Goal: Information Seeking & Learning: Learn about a topic

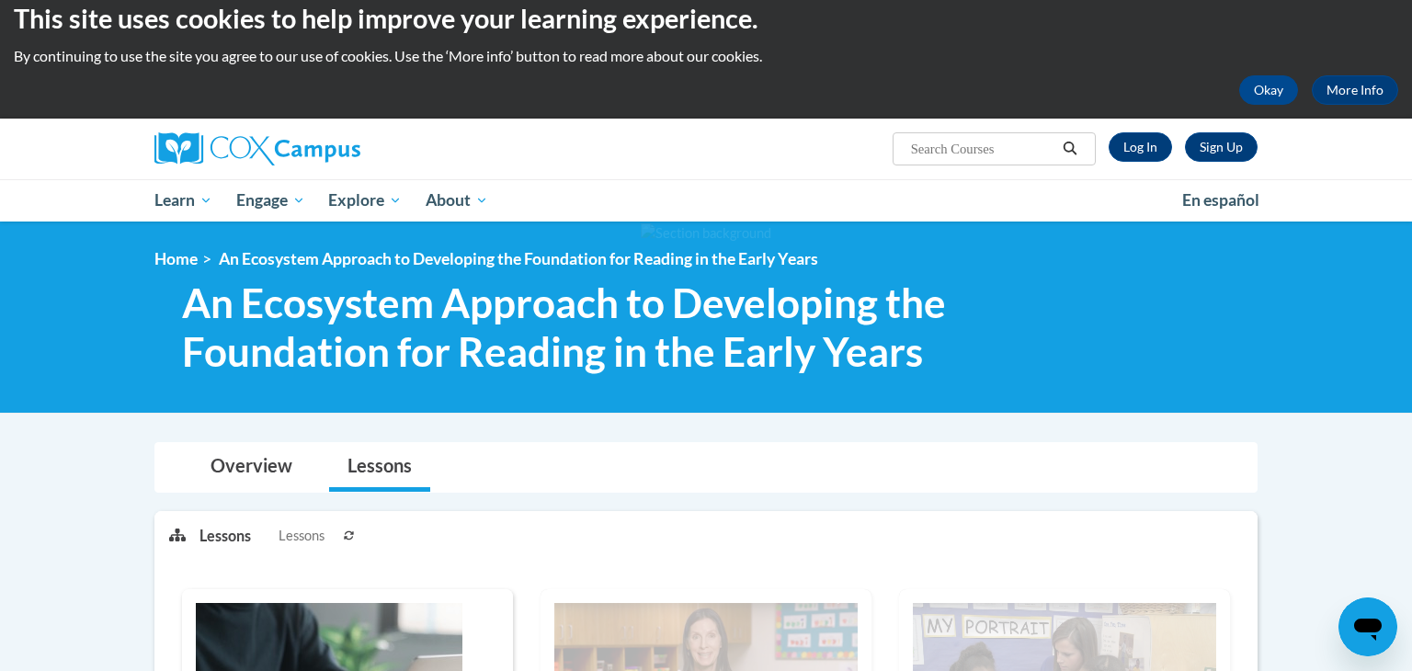
scroll to position [2, 0]
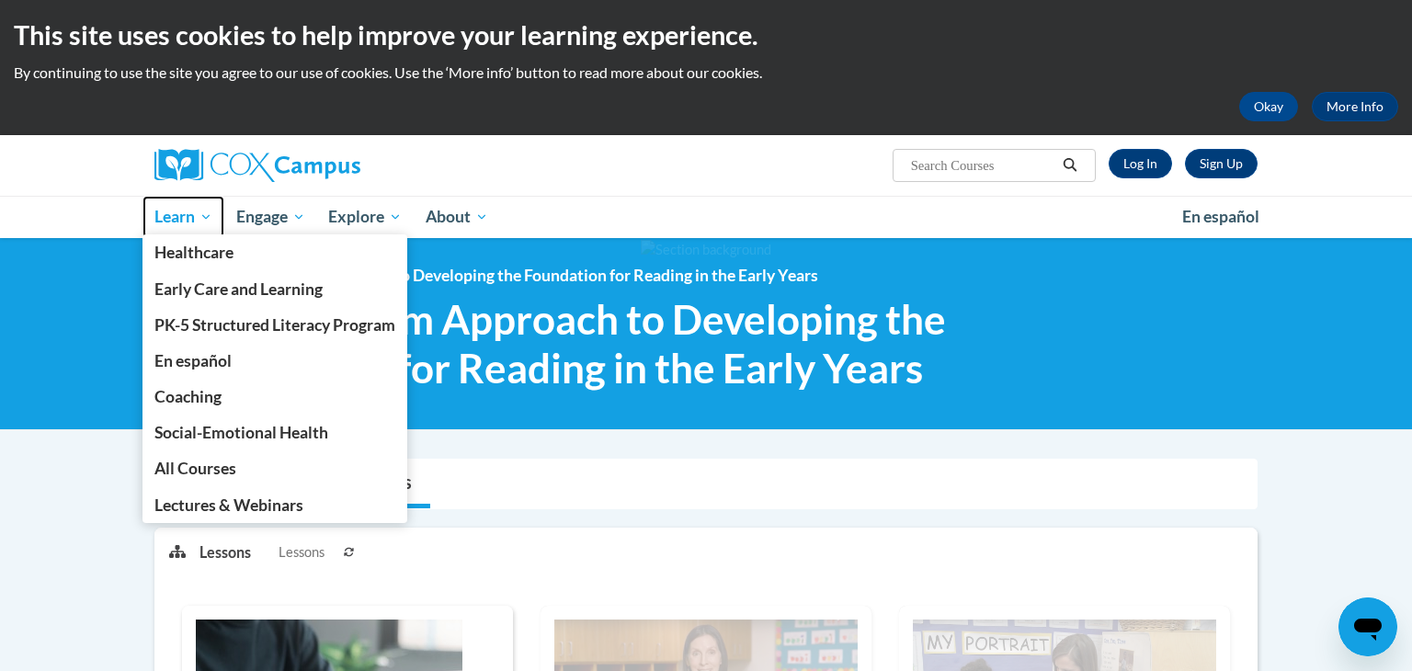
click at [208, 222] on span "Learn" at bounding box center [183, 217] width 58 height 22
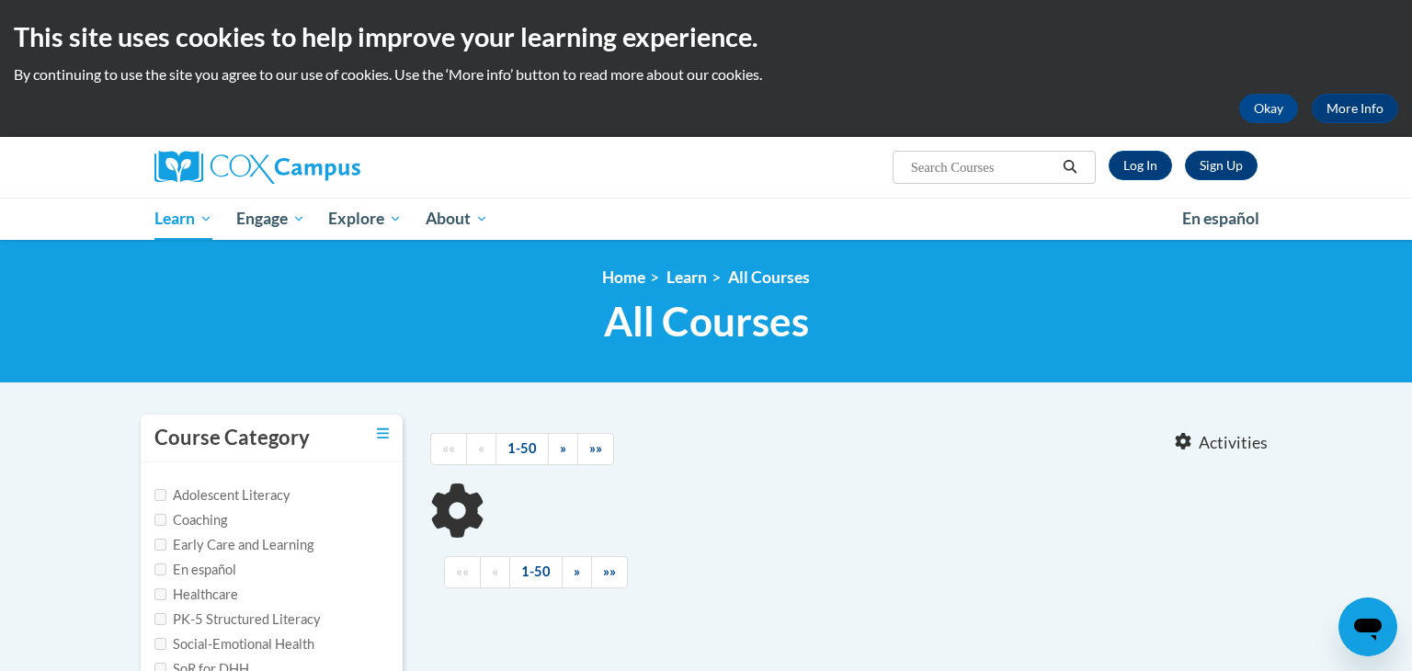
click at [0, 591] on body "This site uses cookies to help improve your learning experience. By continuing …" at bounding box center [706, 593] width 1412 height 1187
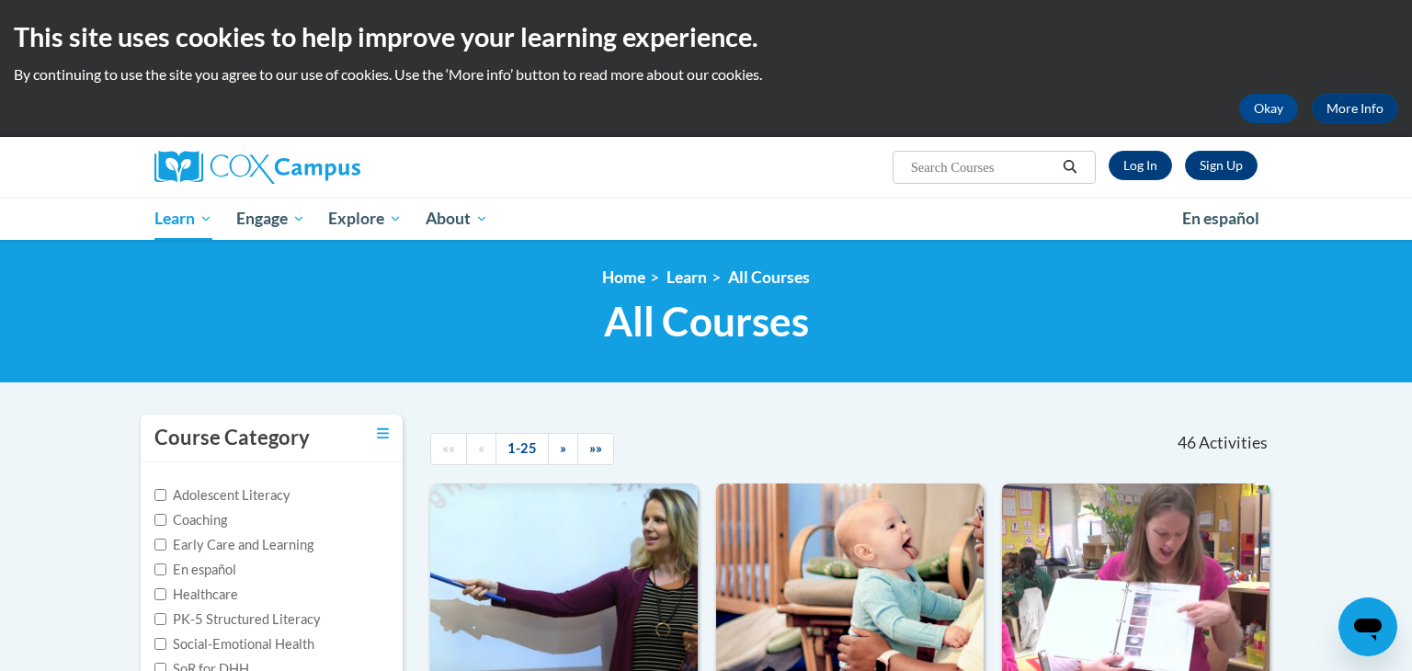
click at [1341, 361] on div "<en>Home</en><fr>Accueil</fr><de>Zuhause</de><it>Casa</it><es>Casa</es><pt>Casa…" at bounding box center [706, 311] width 1412 height 143
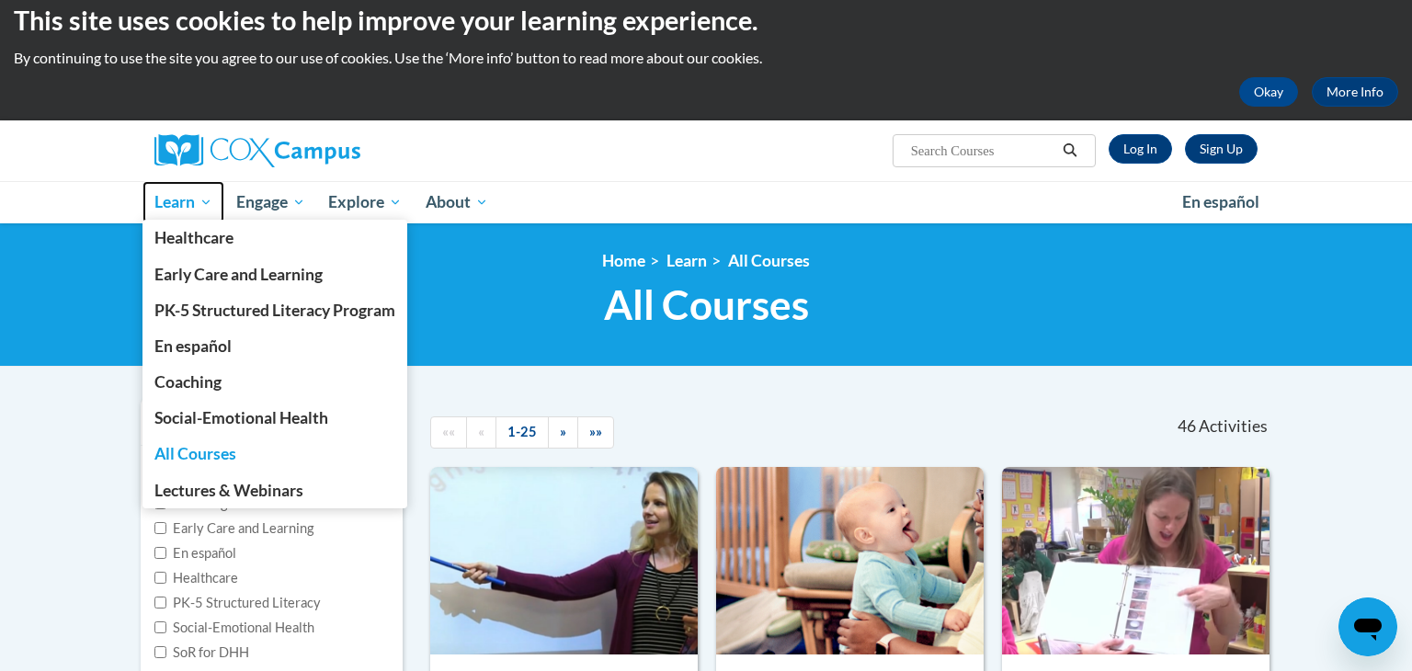
click at [207, 202] on span "Learn" at bounding box center [183, 202] width 58 height 22
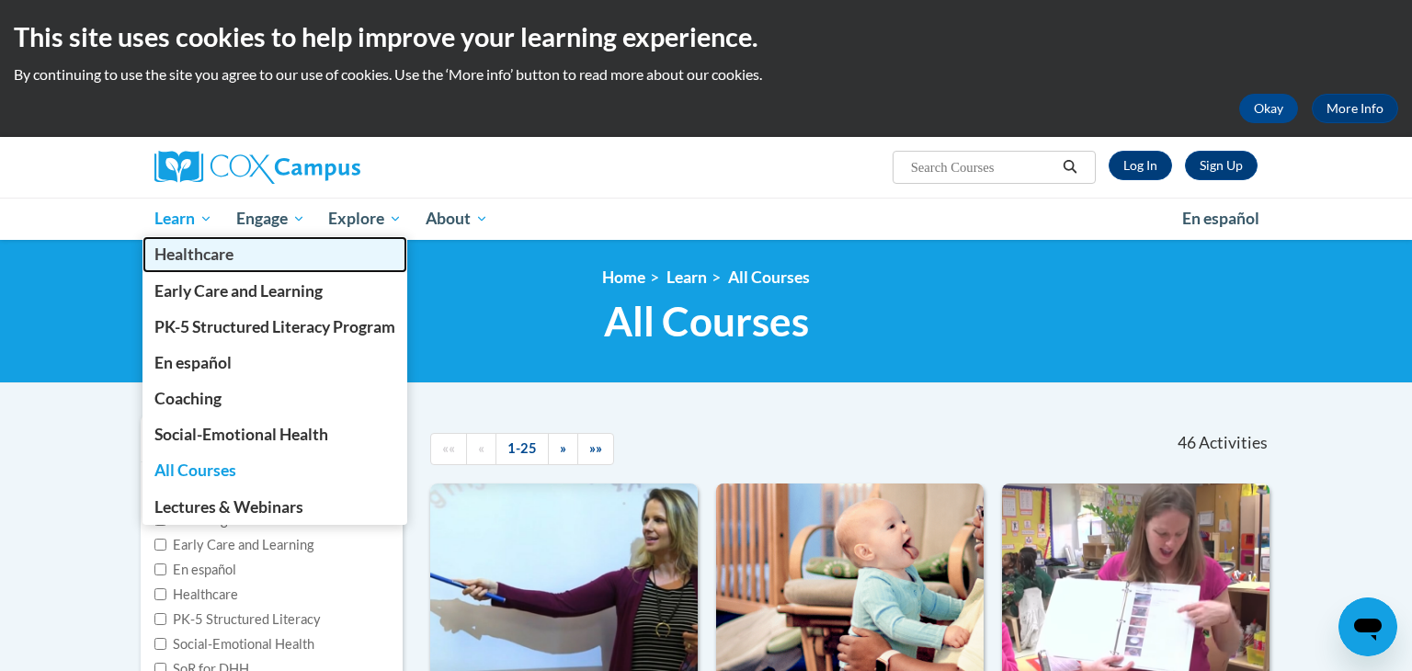
click at [205, 239] on link "Healthcare" at bounding box center [274, 254] width 265 height 36
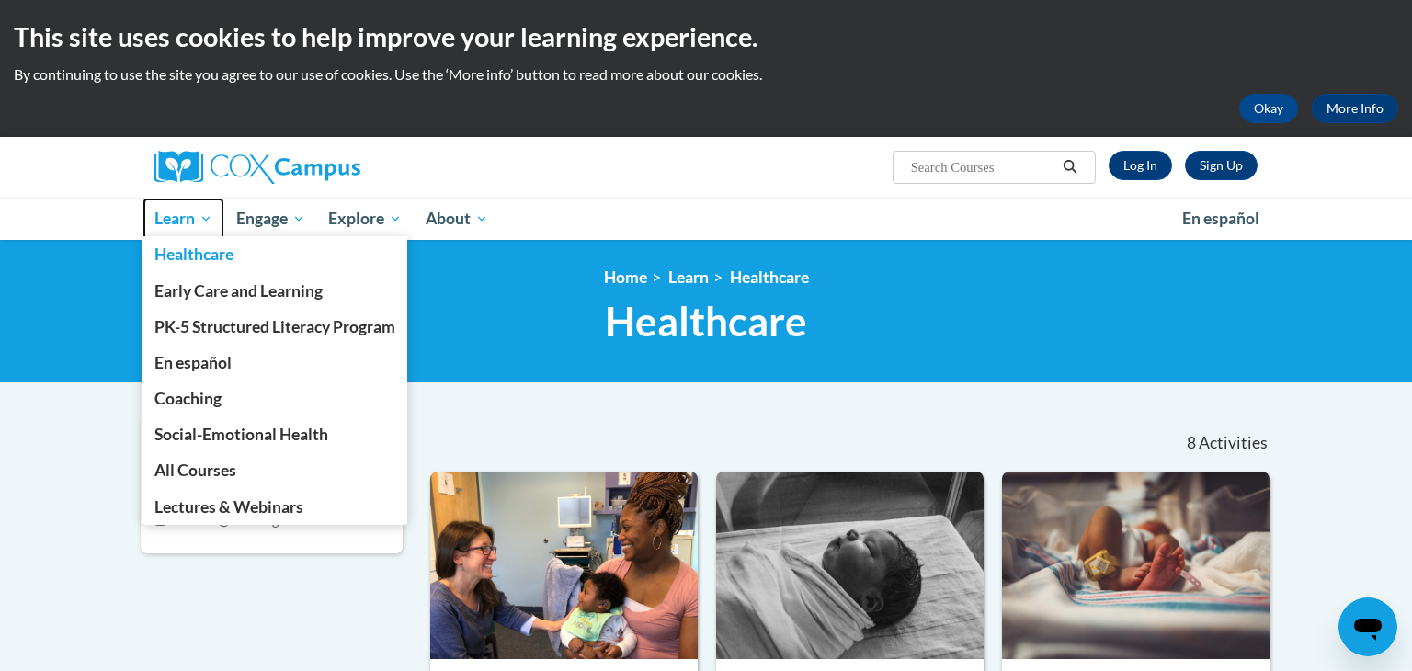
click at [206, 223] on span "Learn" at bounding box center [183, 219] width 58 height 22
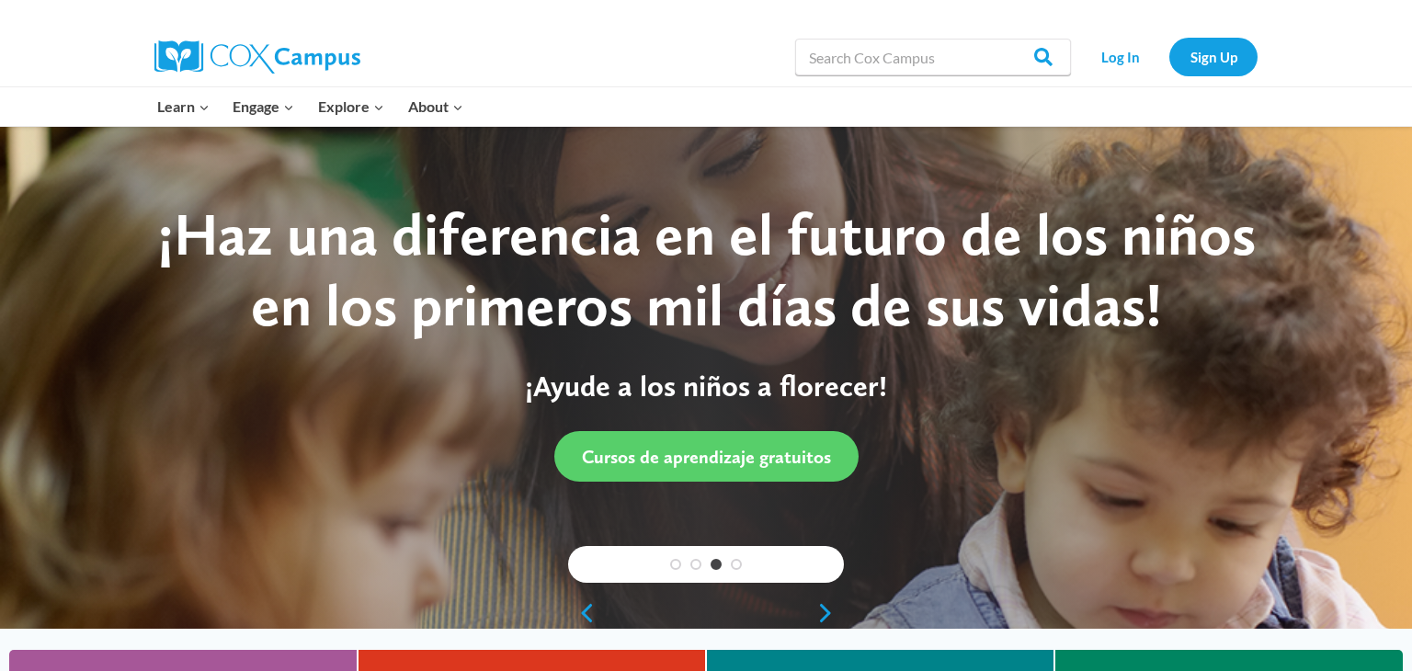
click at [0, 609] on div at bounding box center [706, 378] width 1412 height 504
click at [1114, 52] on link "Log In" at bounding box center [1120, 57] width 80 height 38
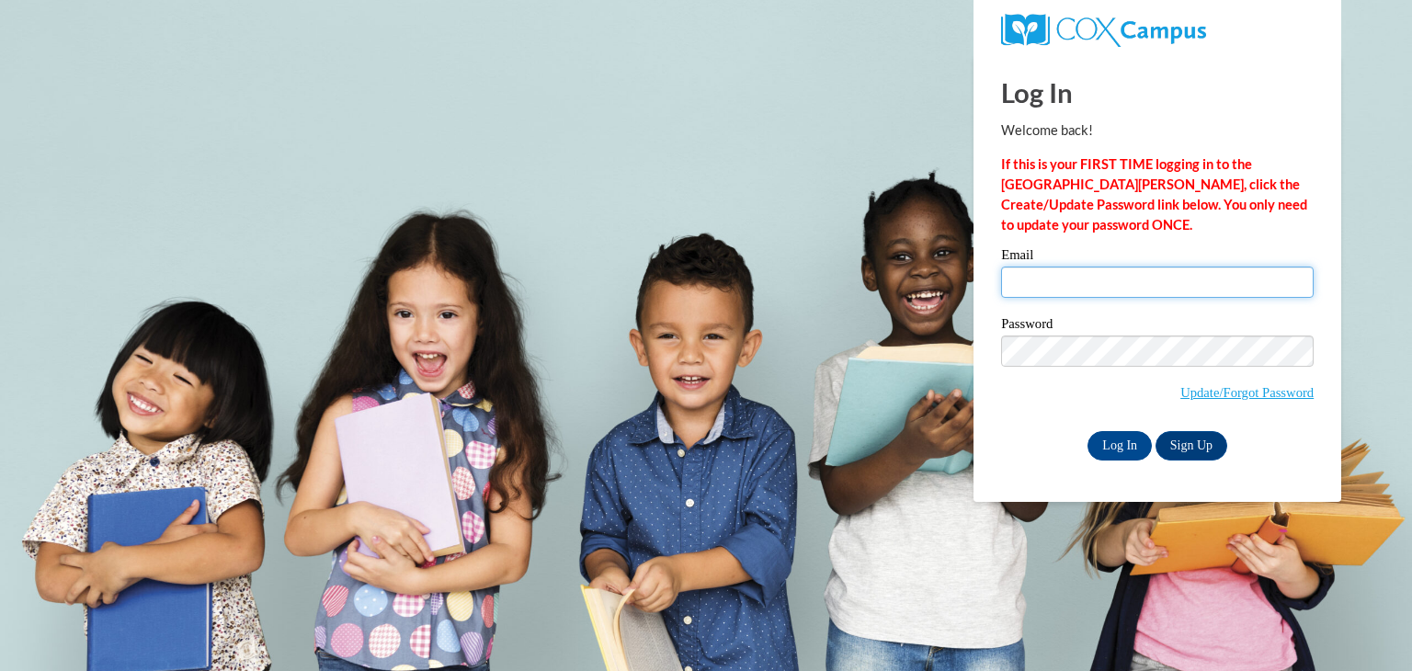
click at [1145, 283] on input "Email" at bounding box center [1157, 282] width 313 height 31
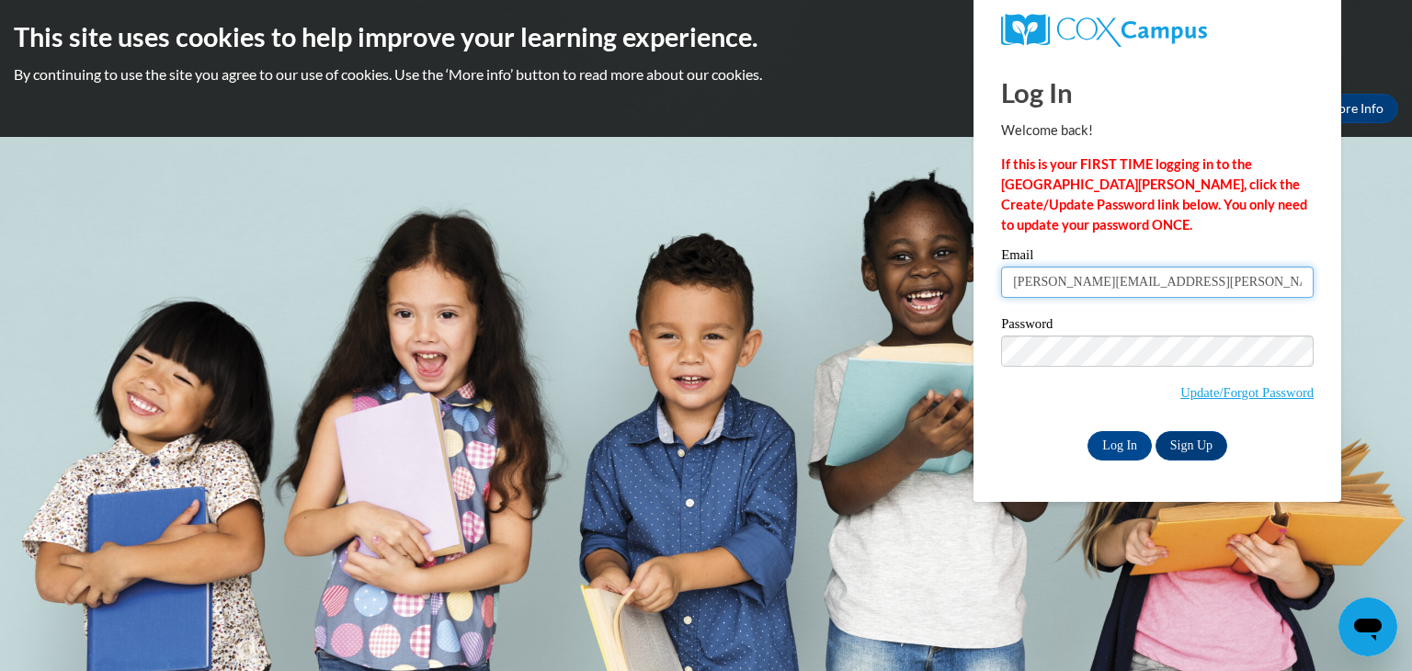
type input "ella.lipscomb@ywcaatlanta.org"
click at [1127, 452] on input "Log In" at bounding box center [1120, 445] width 64 height 29
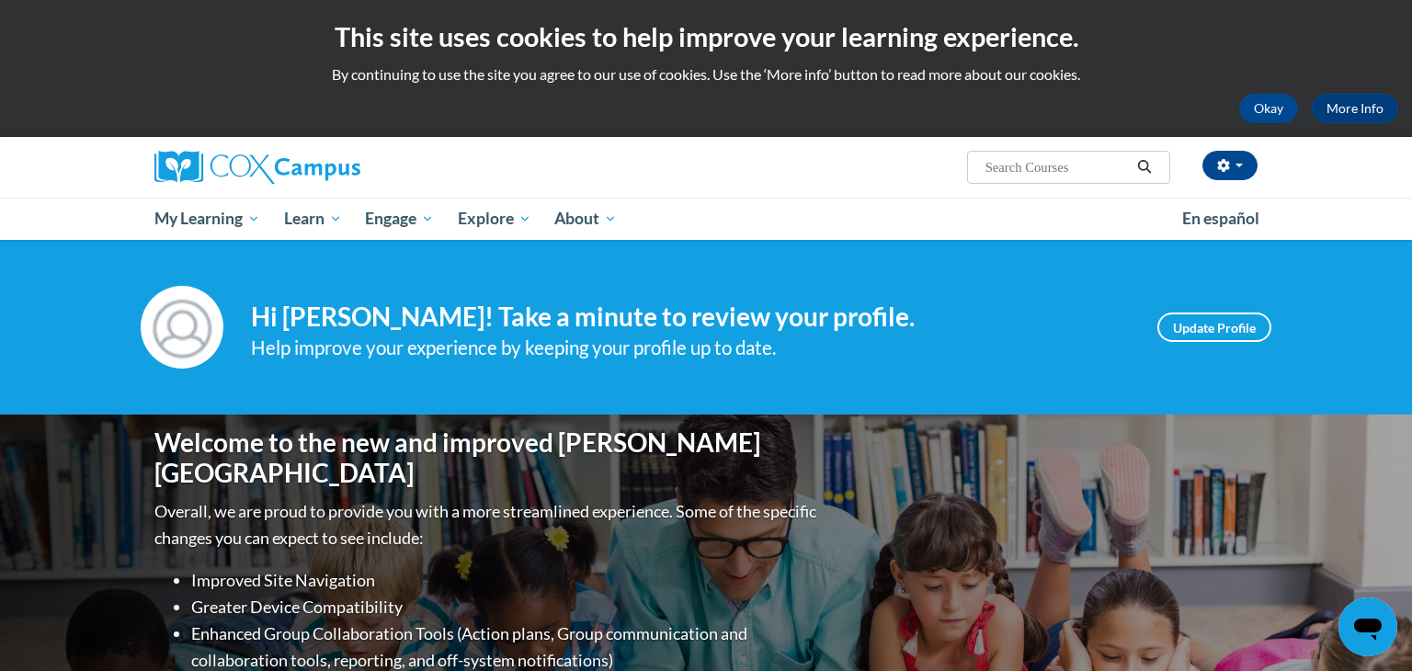
click at [0, 564] on div "Welcome to the new and improved Cox Campus Overall, we are proud to provide you…" at bounding box center [706, 599] width 1412 height 368
click at [0, 566] on div "Welcome to the new and improved Cox Campus Overall, we are proud to provide you…" at bounding box center [706, 599] width 1412 height 368
click at [0, 592] on div "Welcome to the new and improved Cox Campus Overall, we are proud to provide you…" at bounding box center [706, 599] width 1412 height 368
click at [0, 586] on div "Welcome to the new and improved Cox Campus Overall, we are proud to provide you…" at bounding box center [706, 599] width 1412 height 368
click at [0, 585] on div "Welcome to the new and improved Cox Campus Overall, we are proud to provide you…" at bounding box center [706, 599] width 1412 height 368
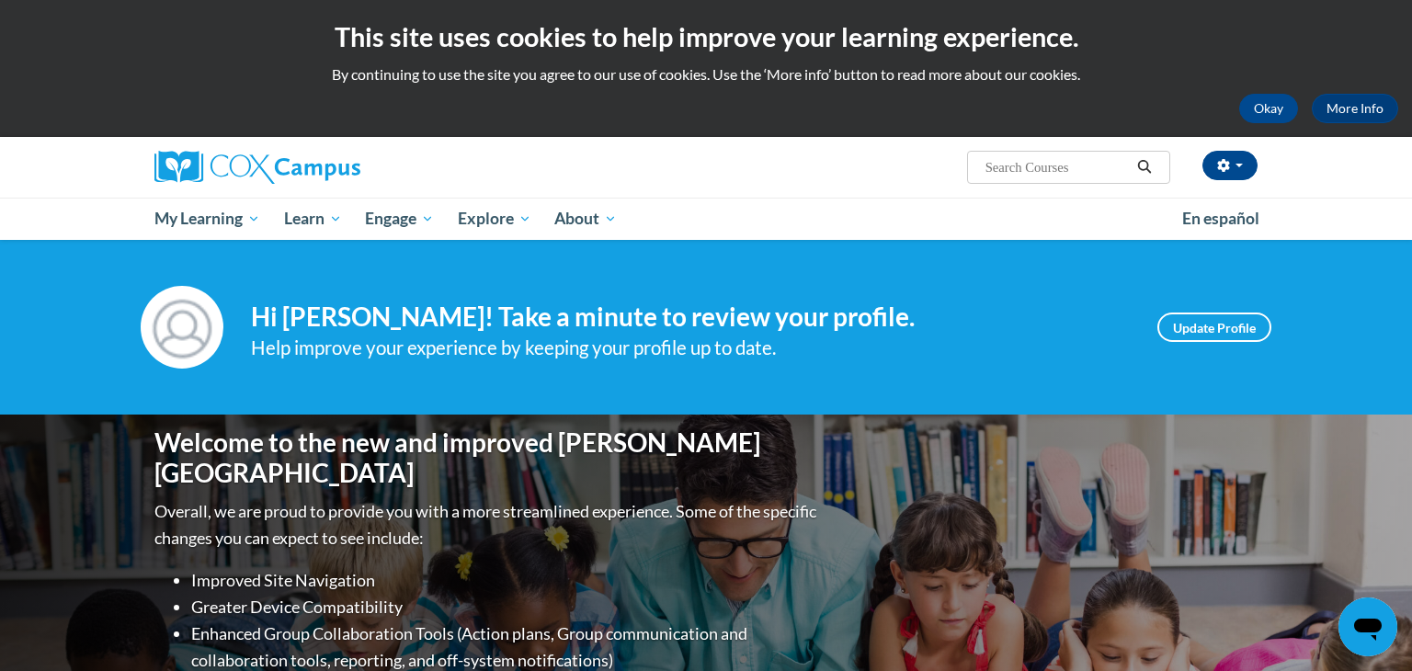
click at [0, 565] on div "Welcome to the new and improved Cox Campus Overall, we are proud to provide you…" at bounding box center [706, 599] width 1412 height 368
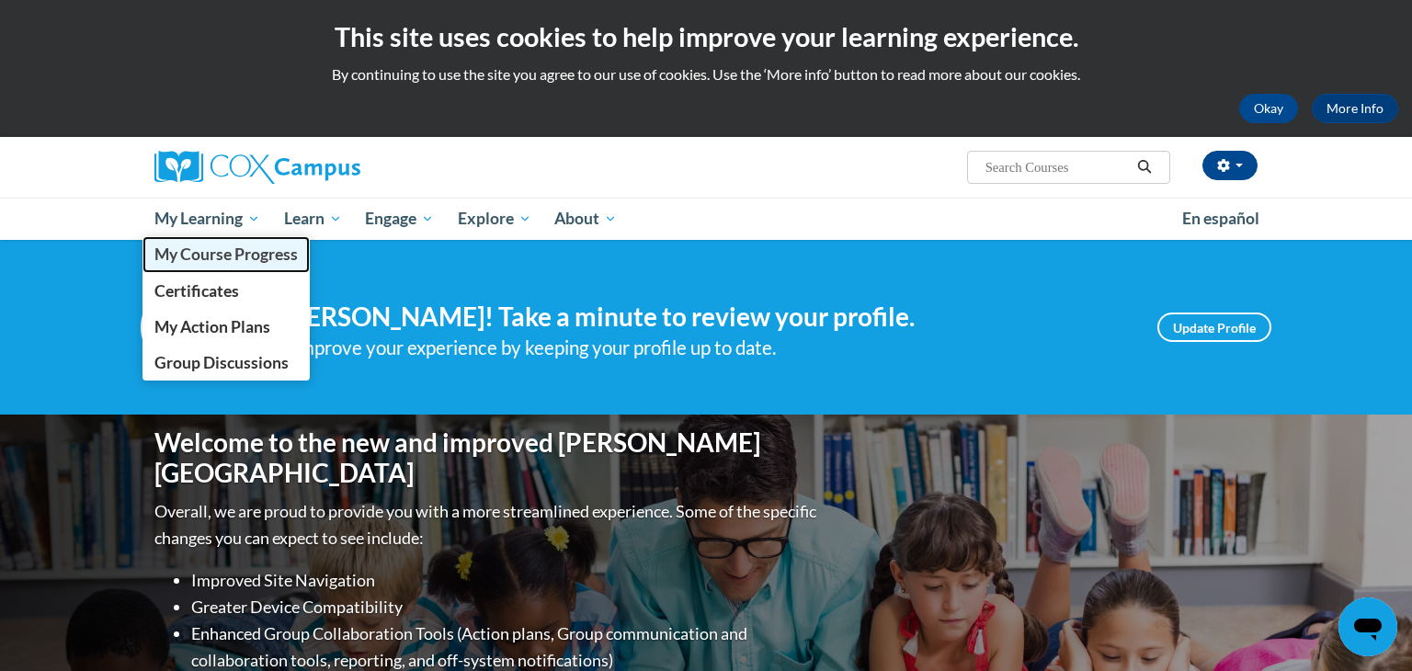
click at [248, 239] on link "My Course Progress" at bounding box center [225, 254] width 167 height 36
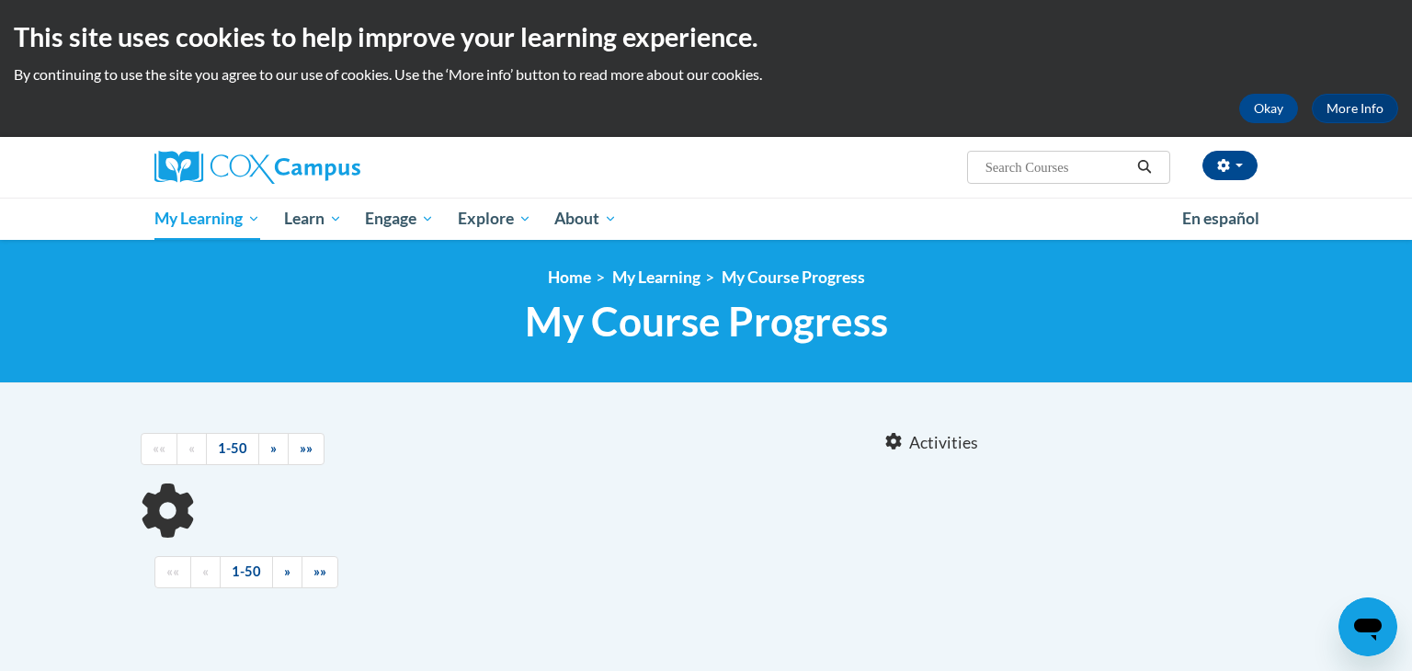
click at [0, 569] on body "This site uses cookies to help improve your learning experience. By continuing …" at bounding box center [706, 509] width 1412 height 1019
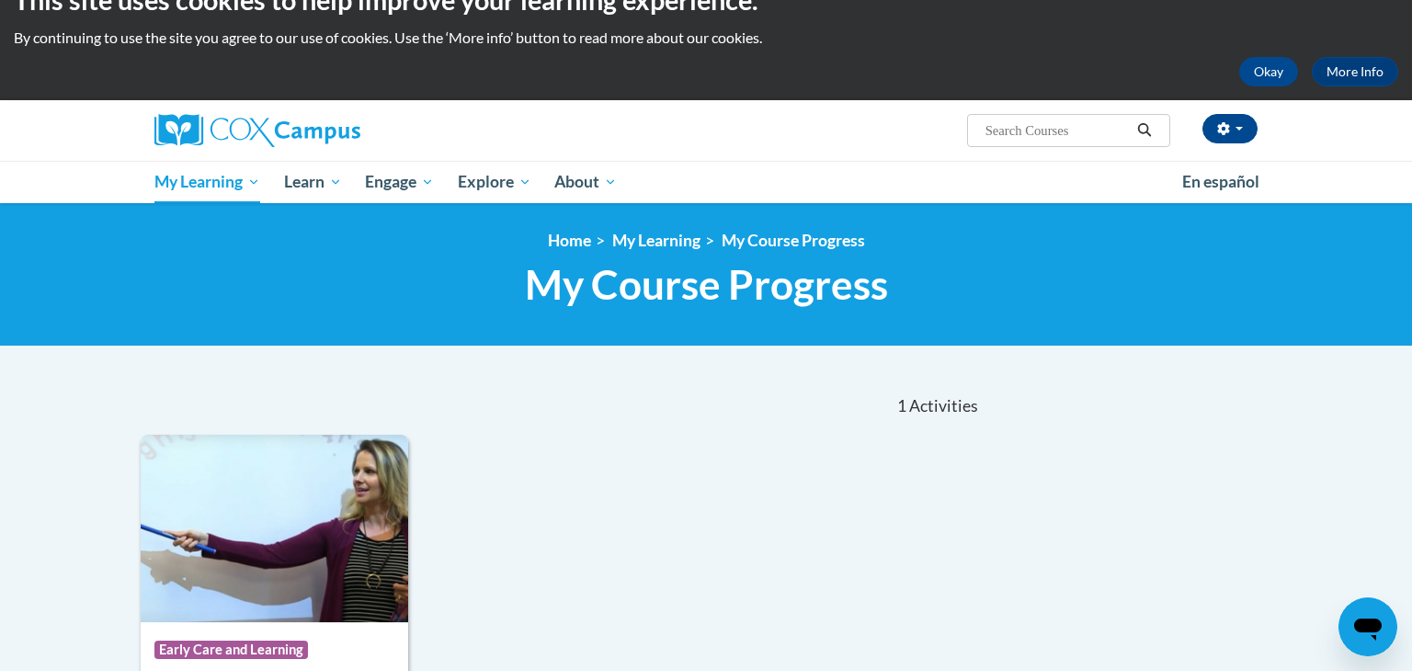
scroll to position [36, 0]
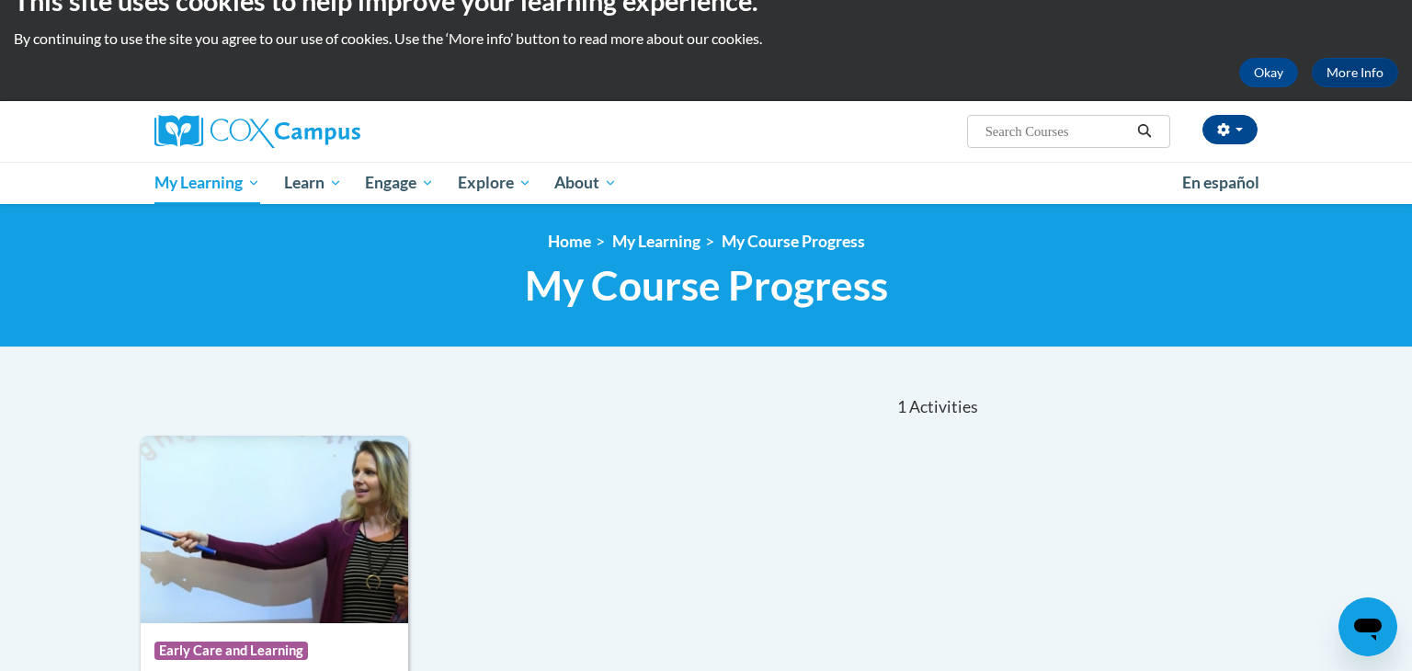
click at [0, 573] on body "This site uses cookies to help improve your learning experience. By continuing …" at bounding box center [706, 658] width 1412 height 1388
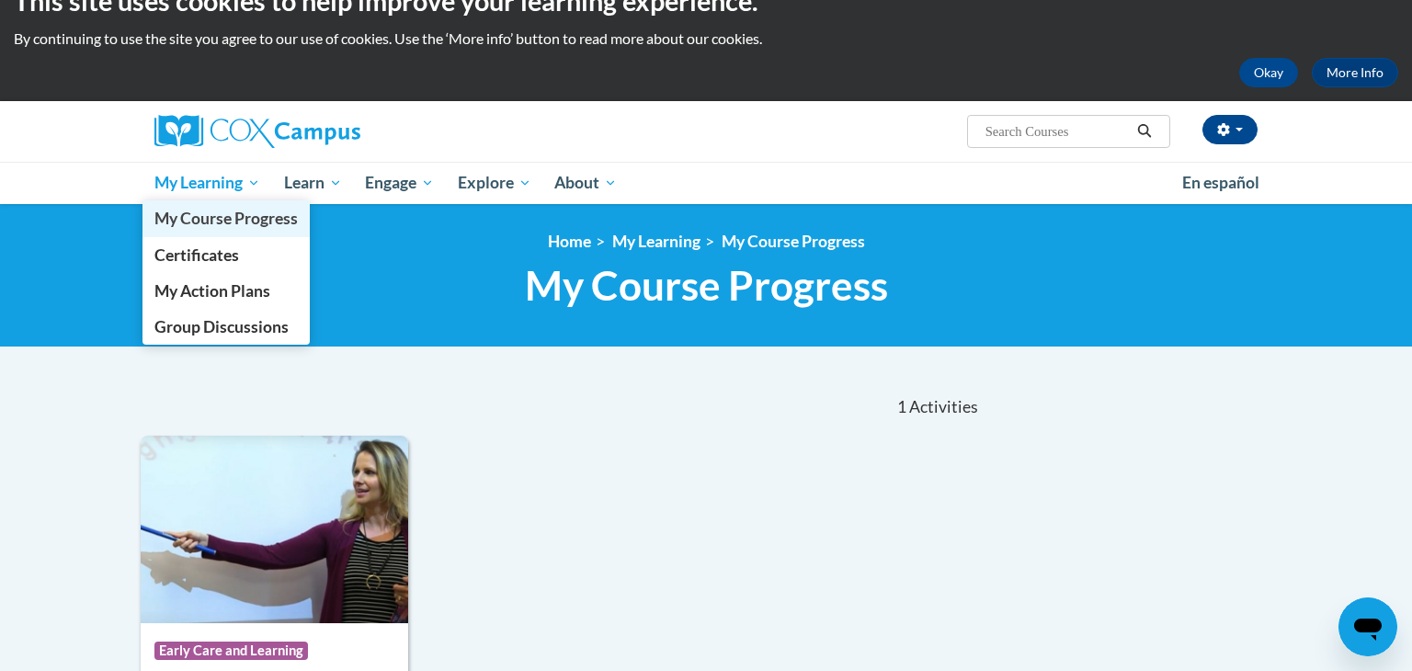
click at [249, 202] on link "My Course Progress" at bounding box center [225, 218] width 167 height 36
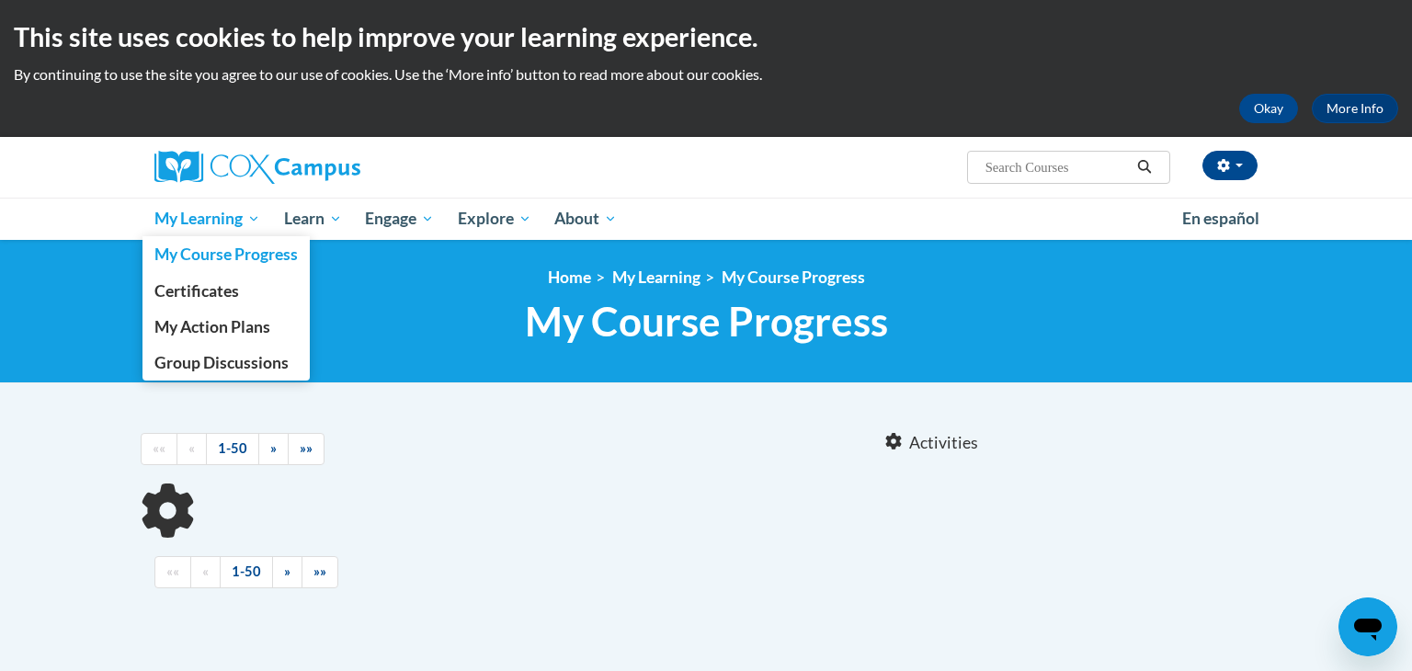
click at [243, 221] on span "My Learning" at bounding box center [207, 219] width 106 height 22
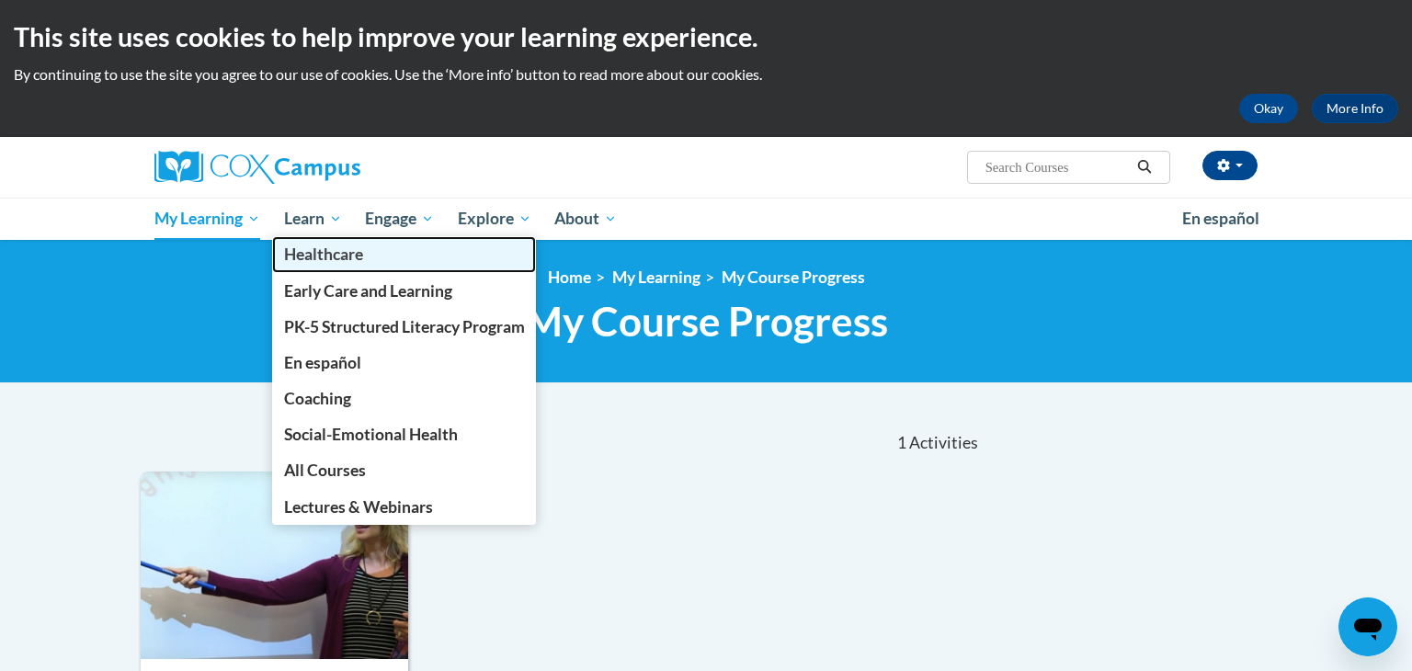
click at [335, 239] on link "Healthcare" at bounding box center [404, 254] width 265 height 36
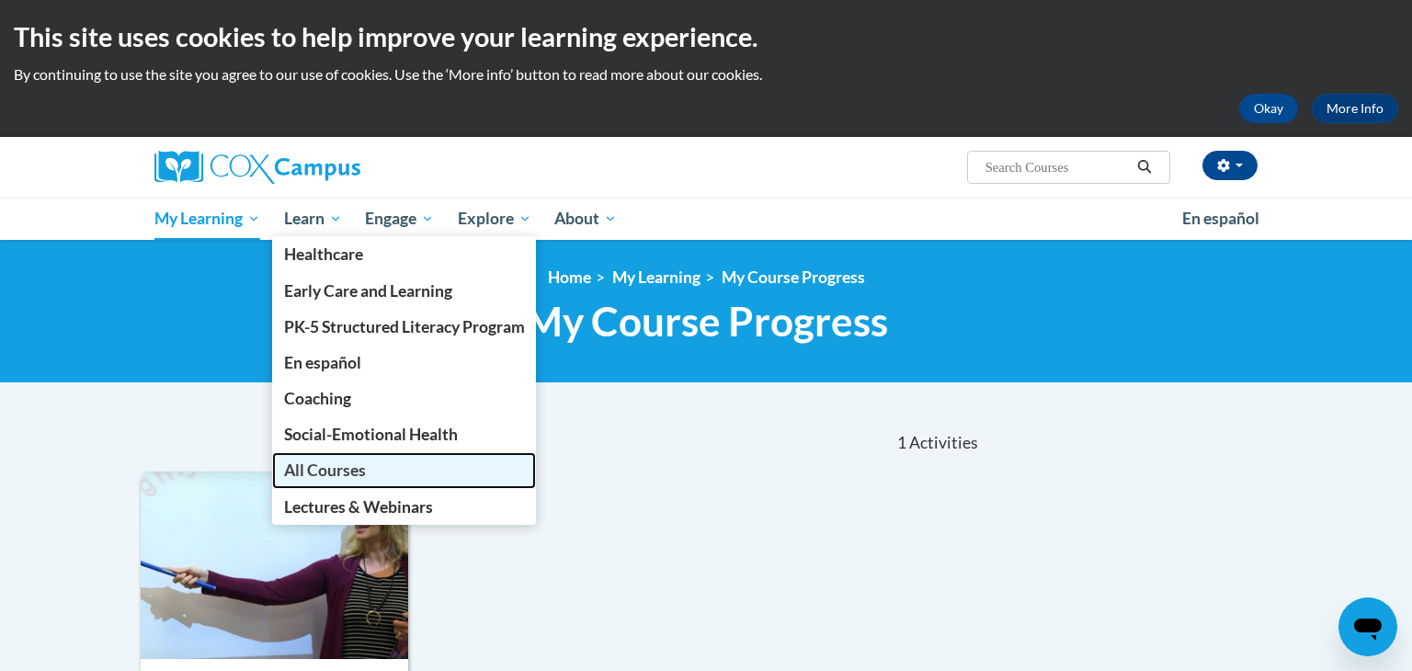
click at [339, 458] on link "All Courses" at bounding box center [404, 470] width 265 height 36
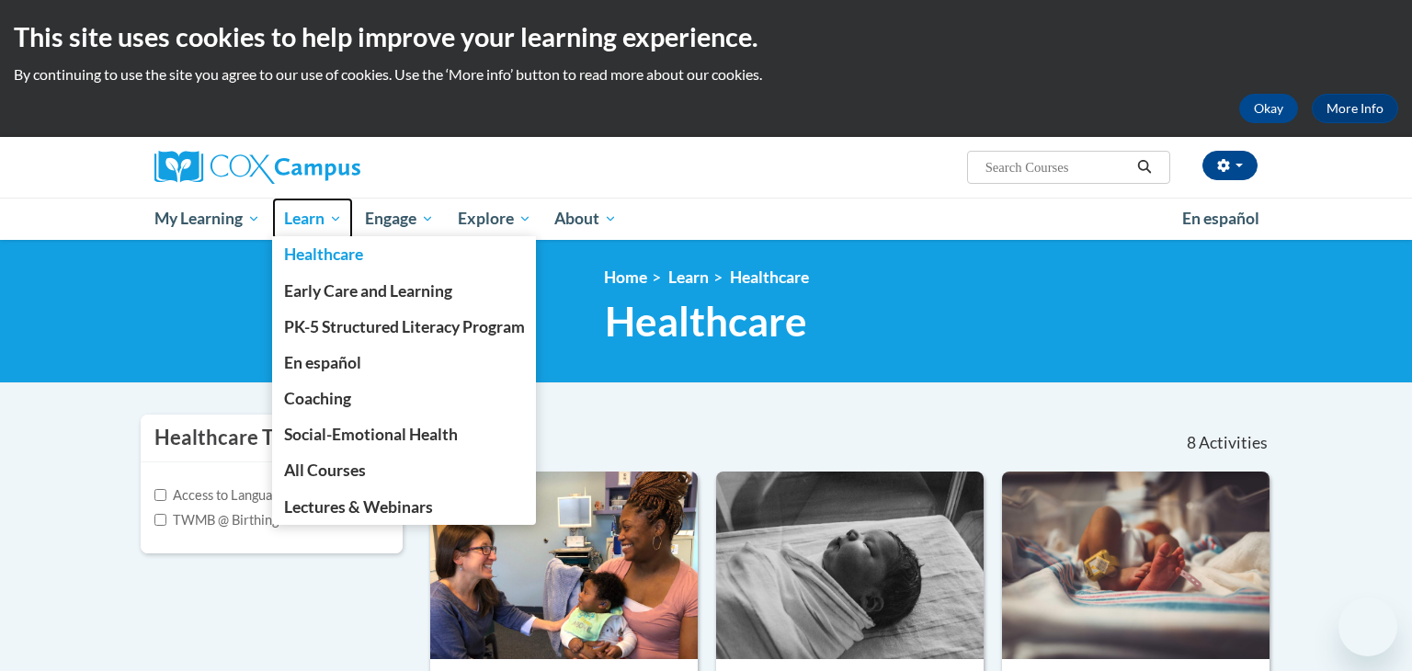
click at [317, 216] on span "Learn" at bounding box center [313, 219] width 58 height 22
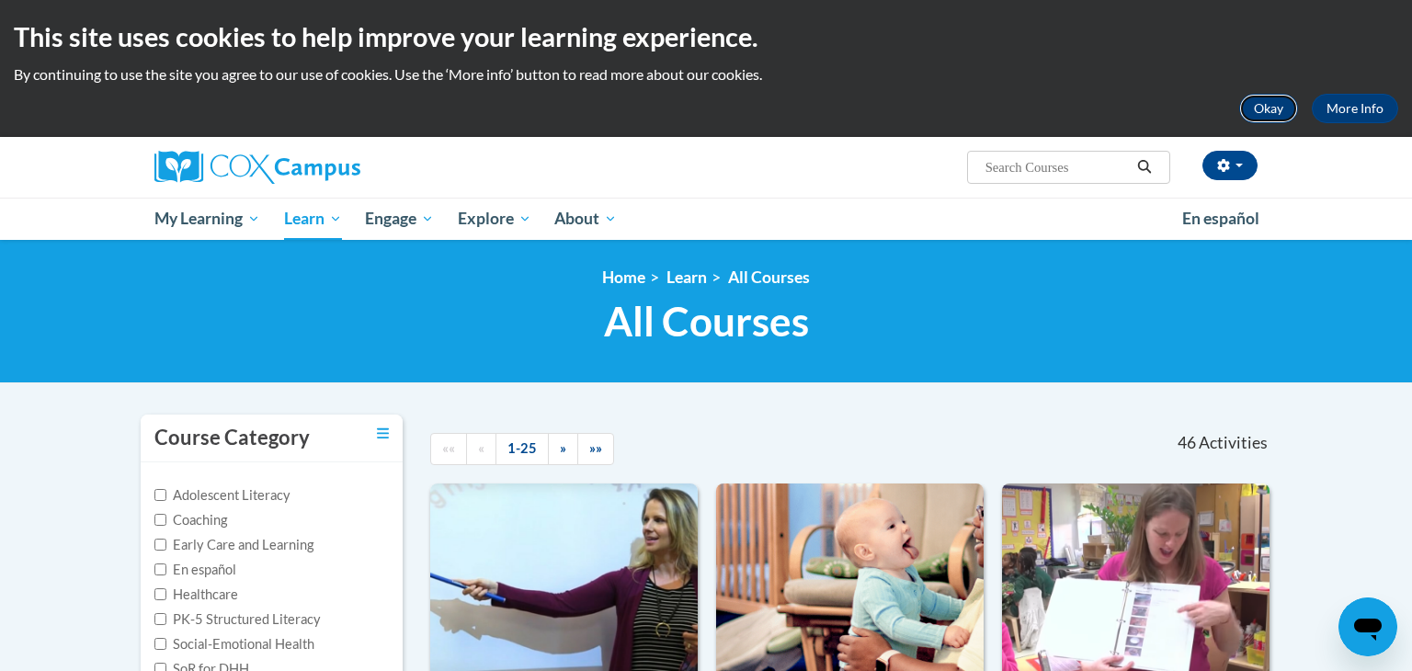
click at [1276, 104] on button "Okay" at bounding box center [1268, 108] width 59 height 29
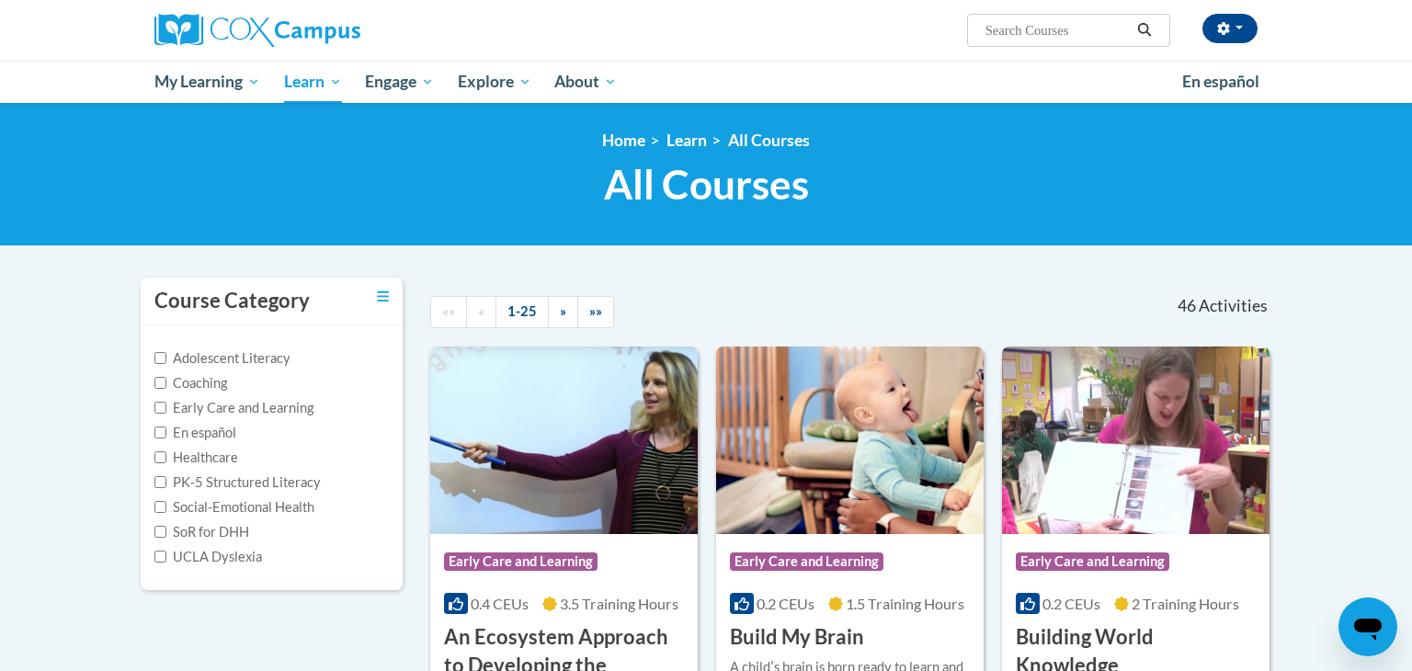
scroll to position [15, 0]
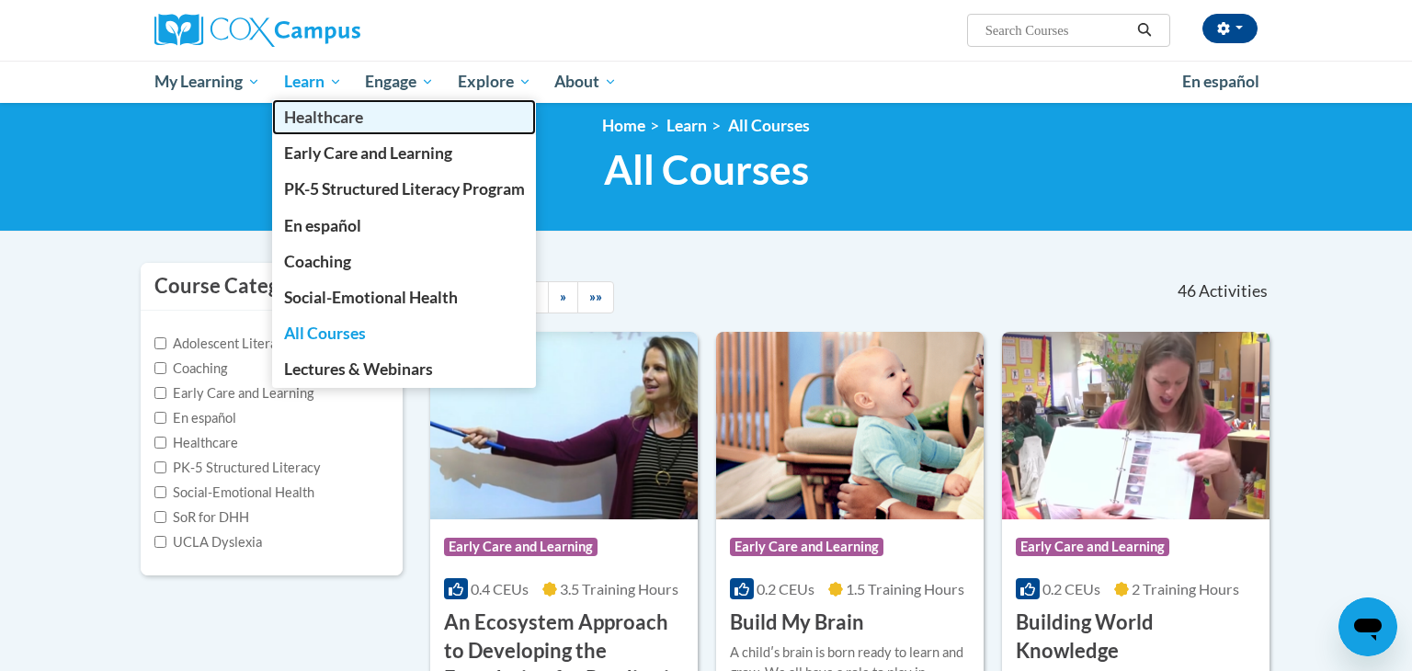
click at [331, 101] on link "Healthcare" at bounding box center [404, 117] width 265 height 36
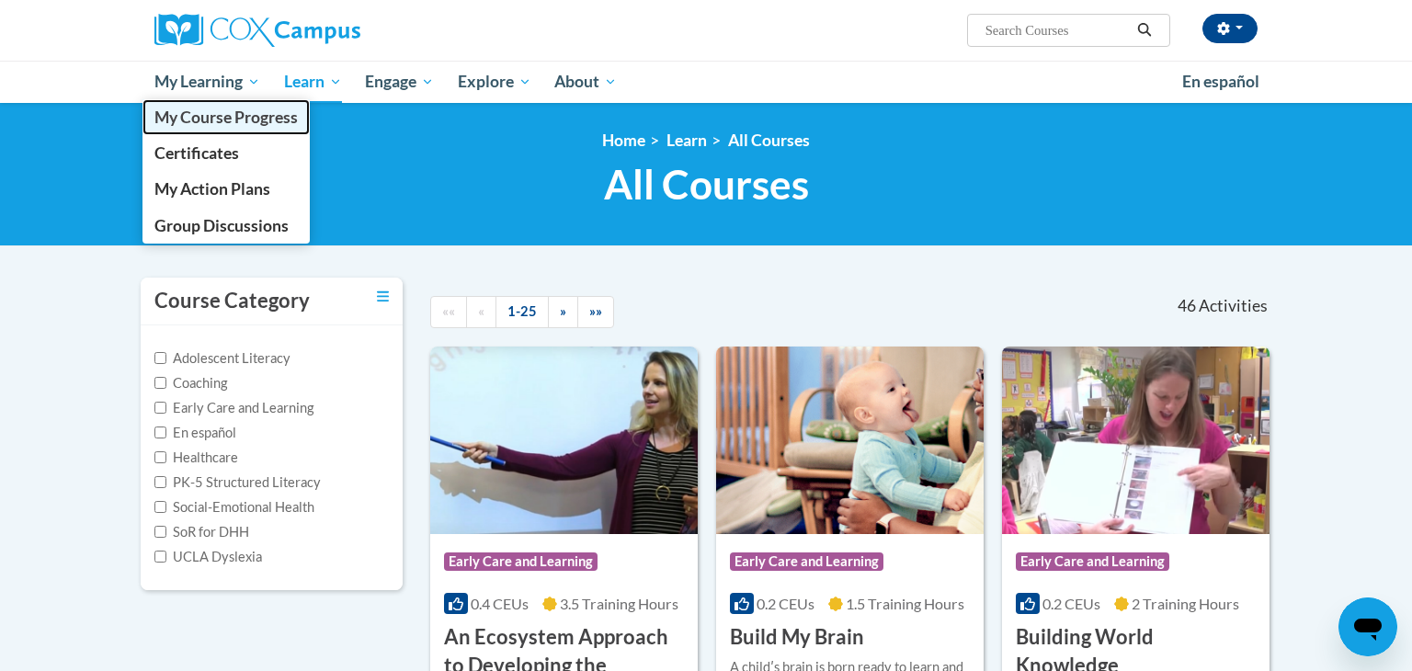
click at [227, 116] on span "My Course Progress" at bounding box center [225, 117] width 143 height 19
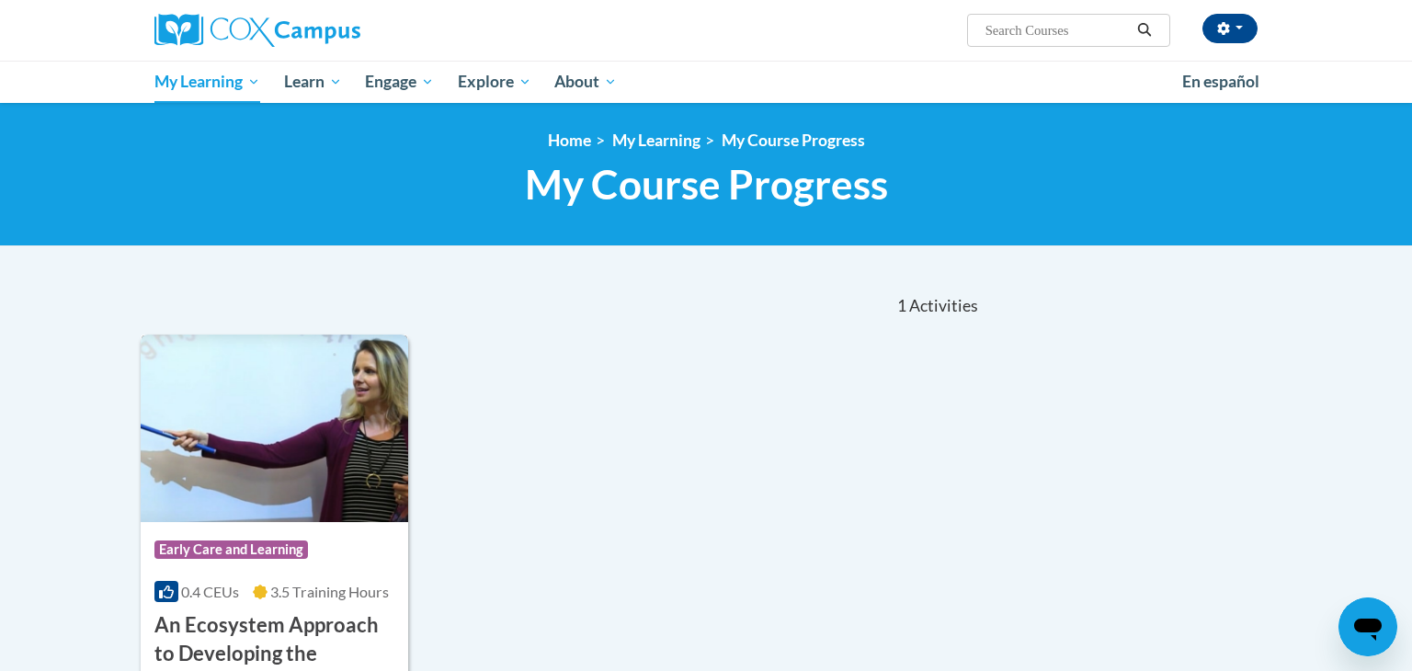
click at [255, 603] on div "Course Category: Early Care and Learning 0.4 CEUs 3.5 Training Hours COURSE An …" at bounding box center [275, 623] width 268 height 202
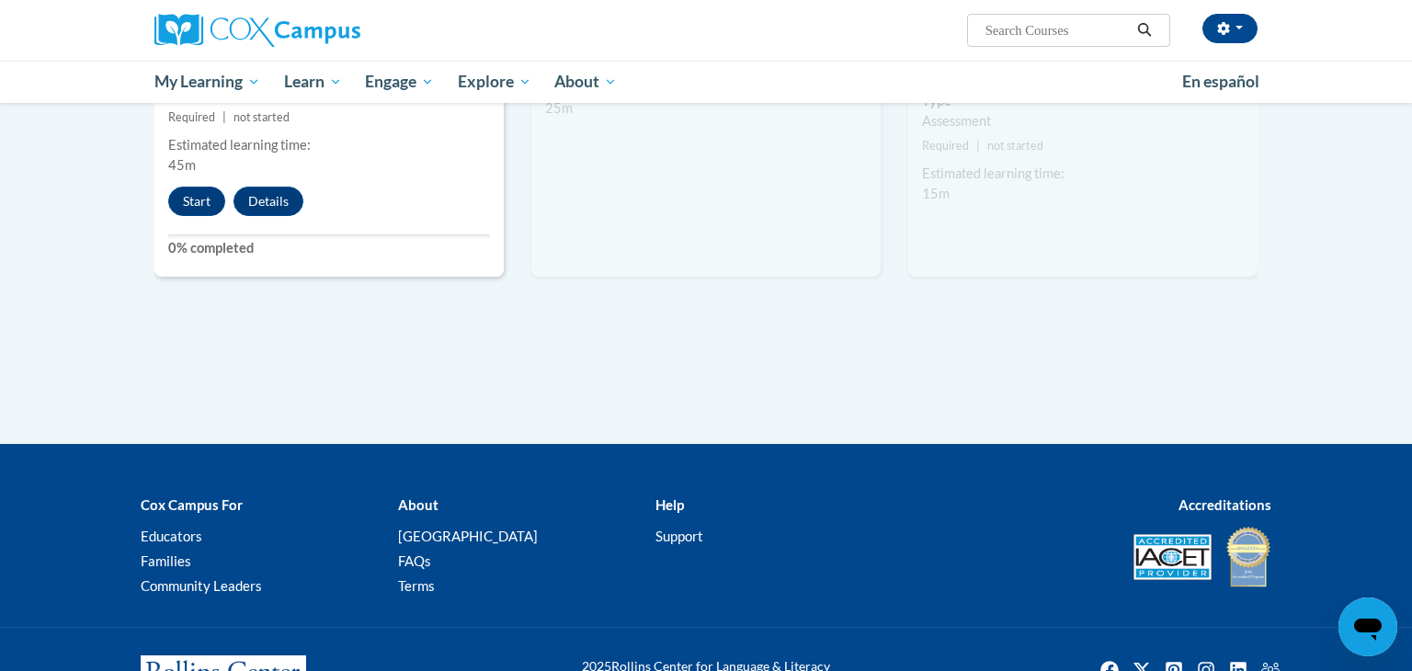
scroll to position [1872, 0]
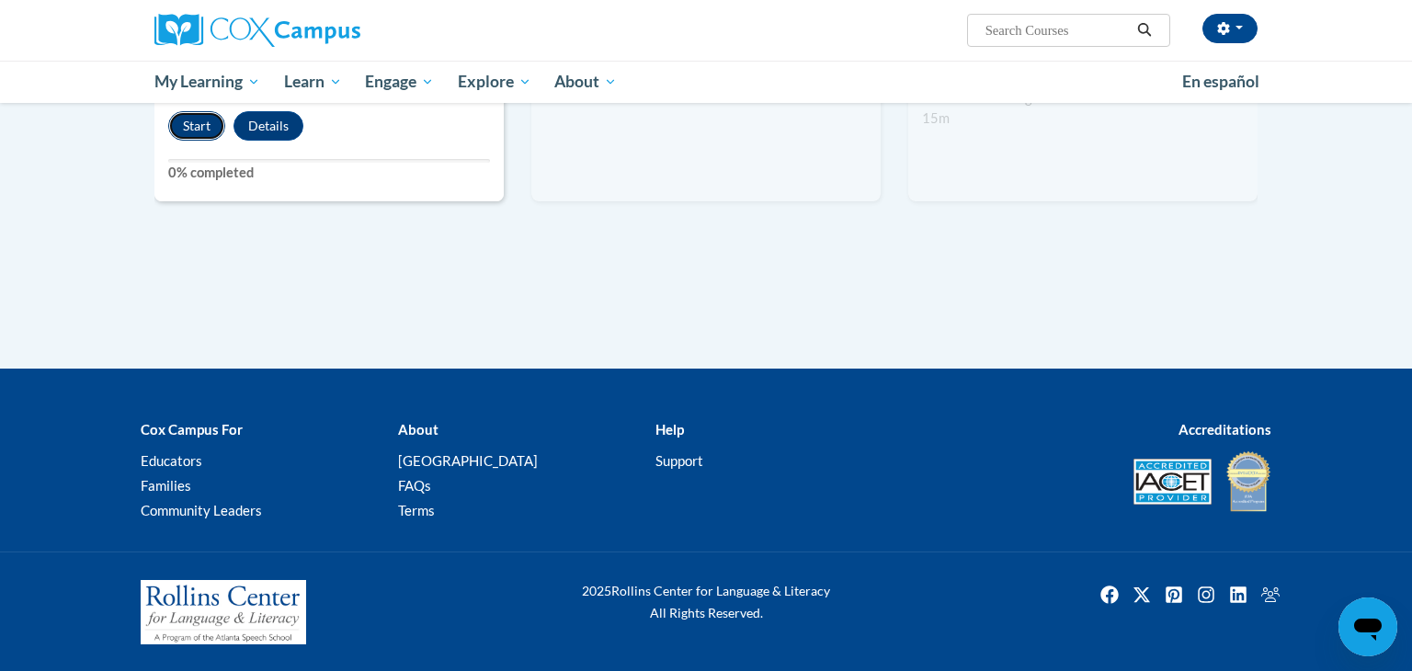
click at [195, 127] on button "Start" at bounding box center [196, 125] width 57 height 29
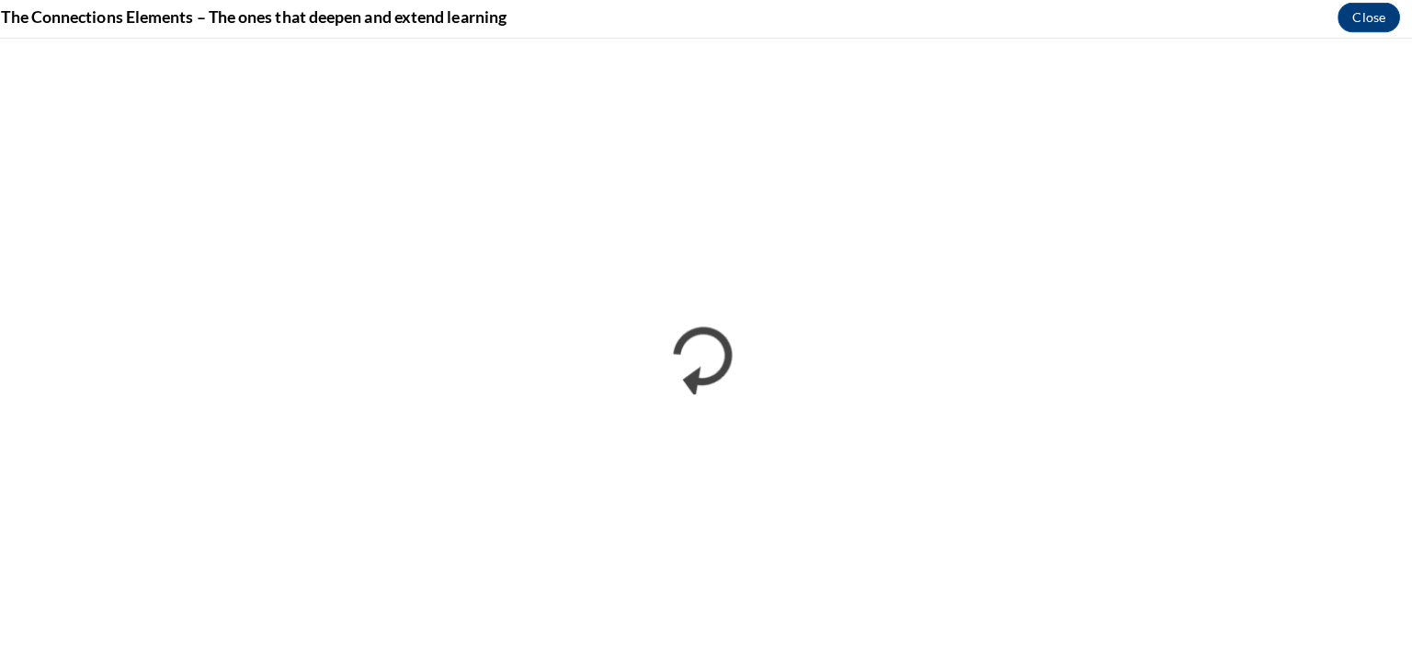
scroll to position [1857, 0]
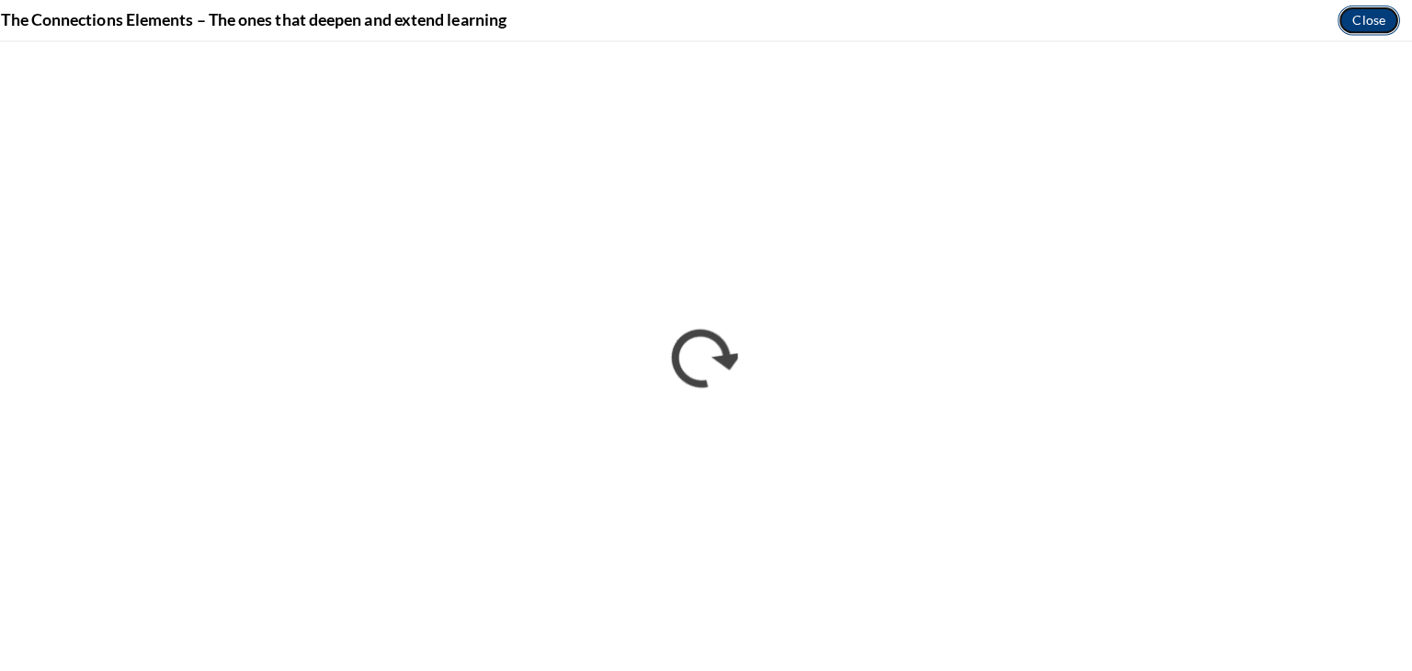
click at [1360, 20] on button "Close" at bounding box center [1368, 20] width 62 height 29
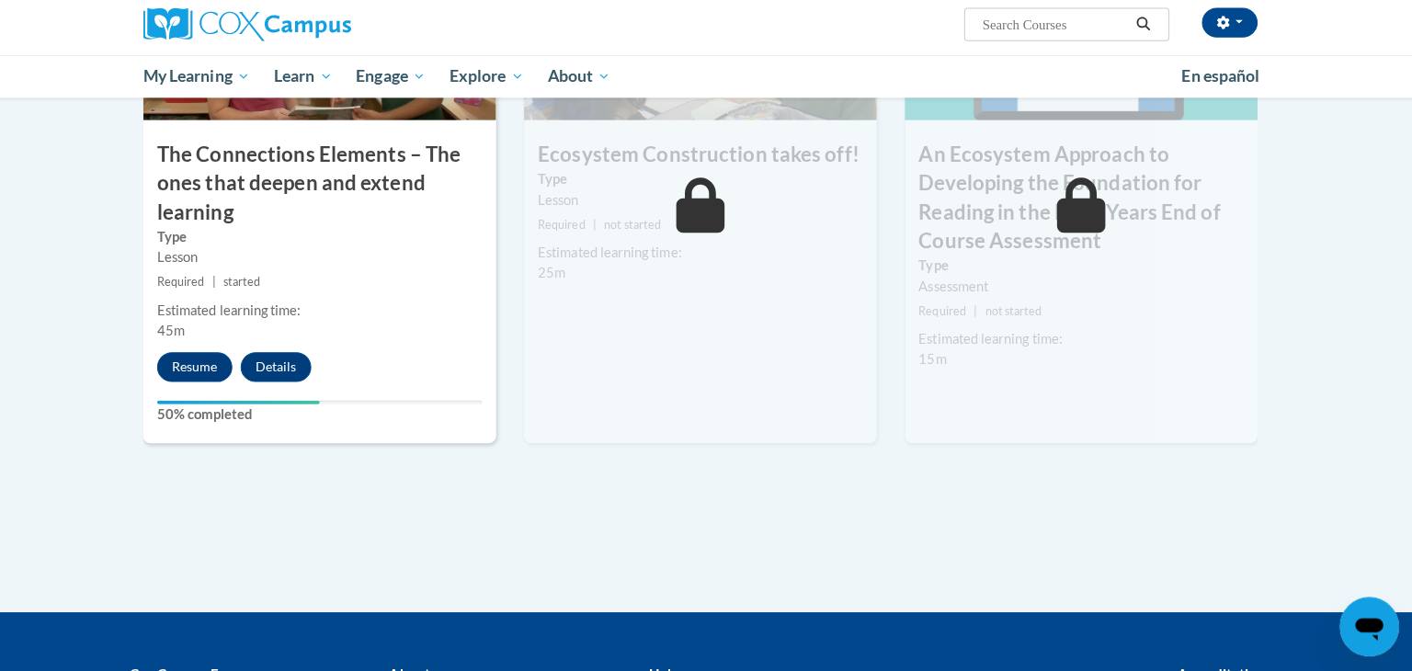
scroll to position [1615, 0]
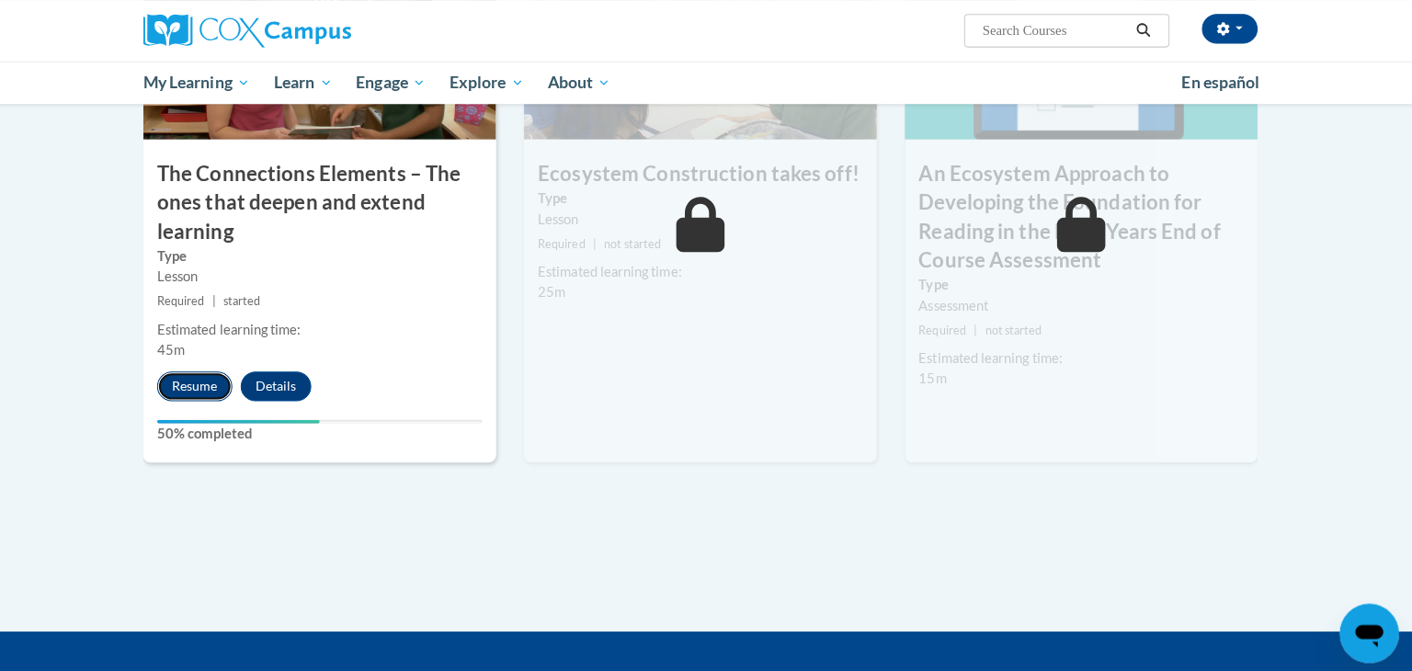
click at [215, 375] on button "Resume" at bounding box center [205, 382] width 74 height 29
